Goal: Task Accomplishment & Management: Manage account settings

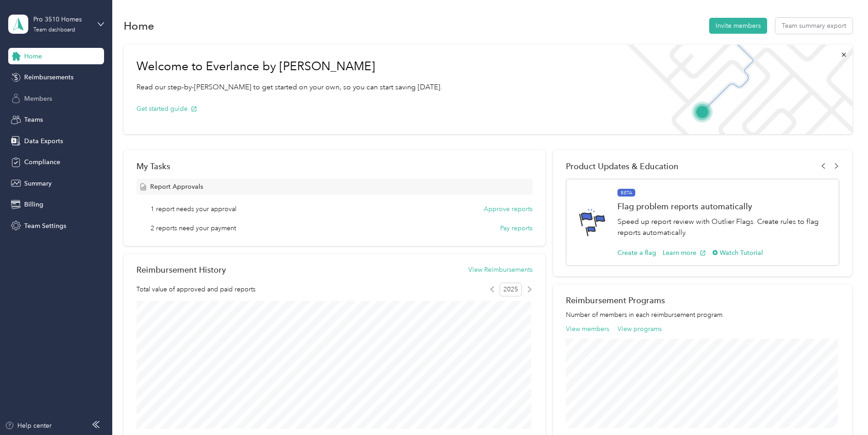
click at [35, 102] on span "Members" at bounding box center [38, 99] width 28 height 10
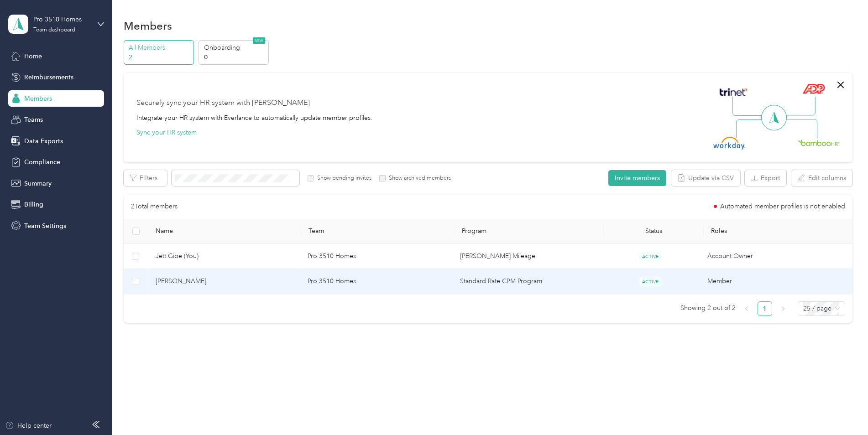
click at [188, 286] on span "[PERSON_NAME]" at bounding box center [225, 282] width 138 height 10
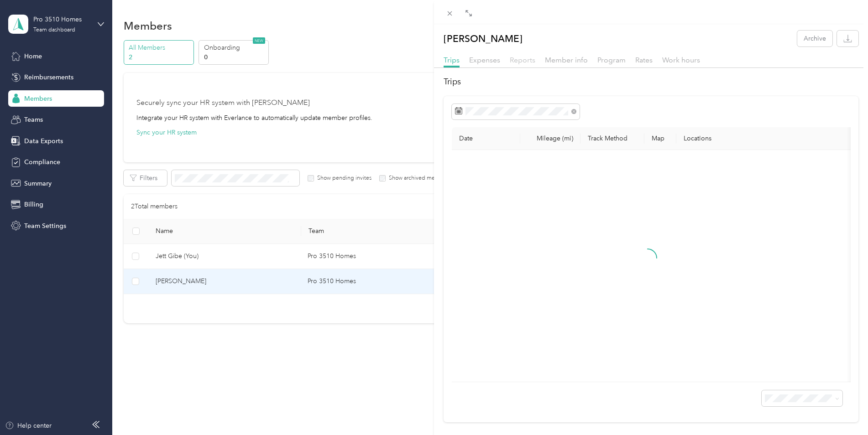
click at [528, 58] on span "Reports" at bounding box center [523, 60] width 26 height 9
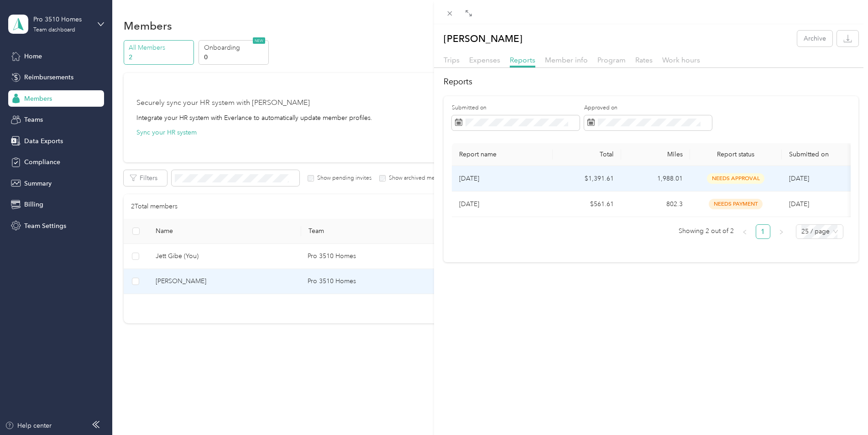
click at [471, 174] on p "[DATE]" at bounding box center [502, 179] width 86 height 10
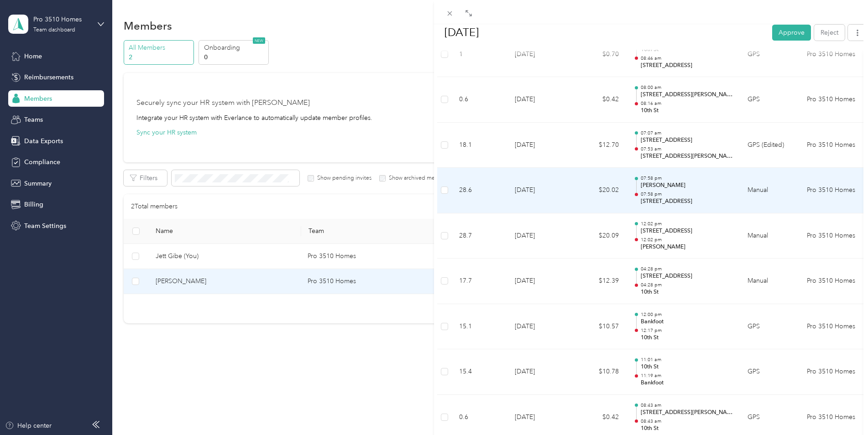
scroll to position [958, 0]
